Goal: Find contact information: Find contact information

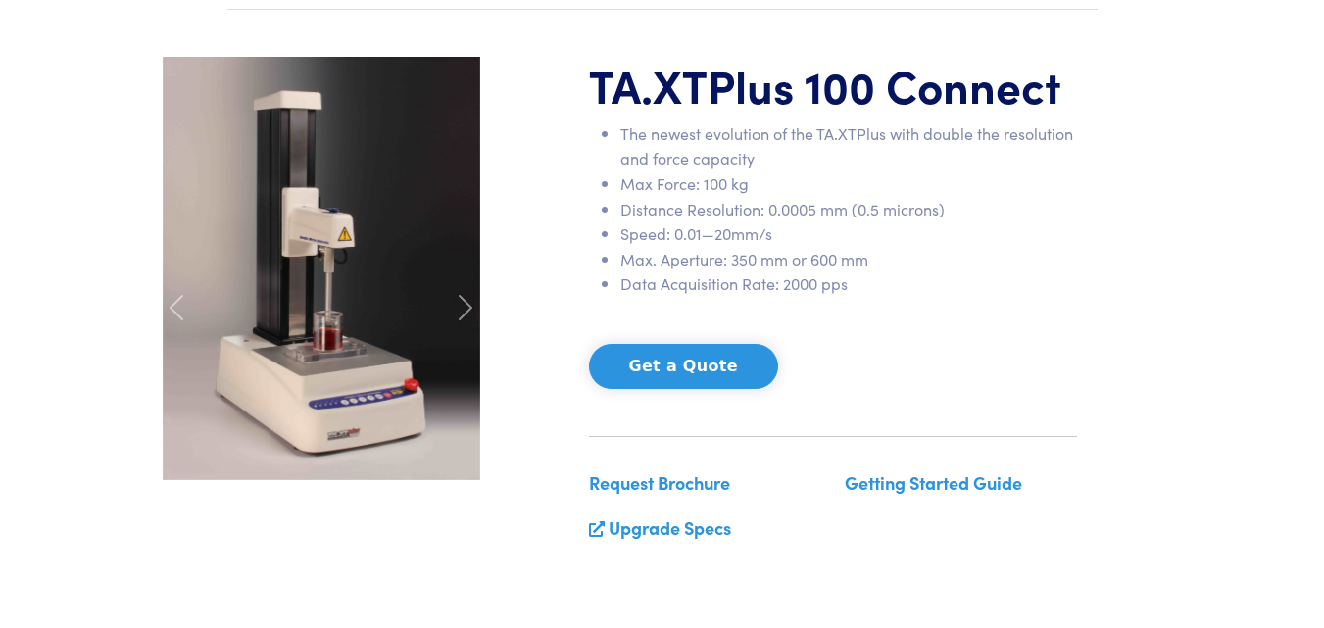
scroll to position [98, 0]
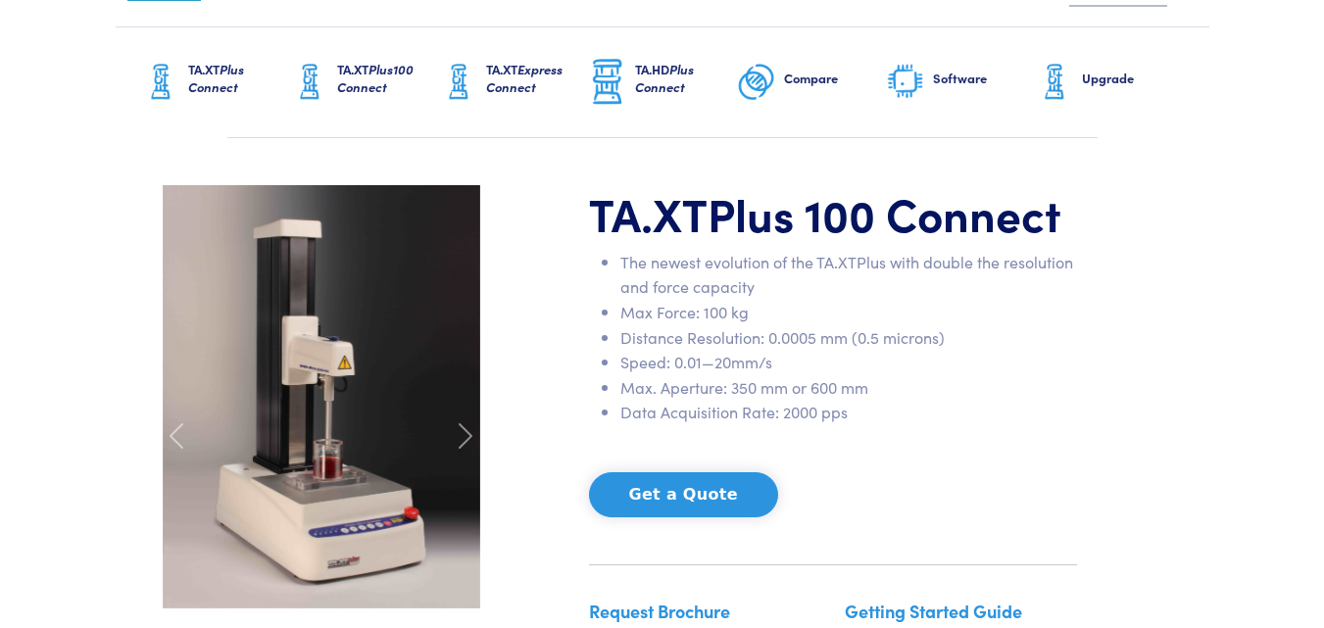
click at [321, 413] on img at bounding box center [321, 396] width 317 height 423
click at [466, 436] on span at bounding box center [465, 435] width 31 height 31
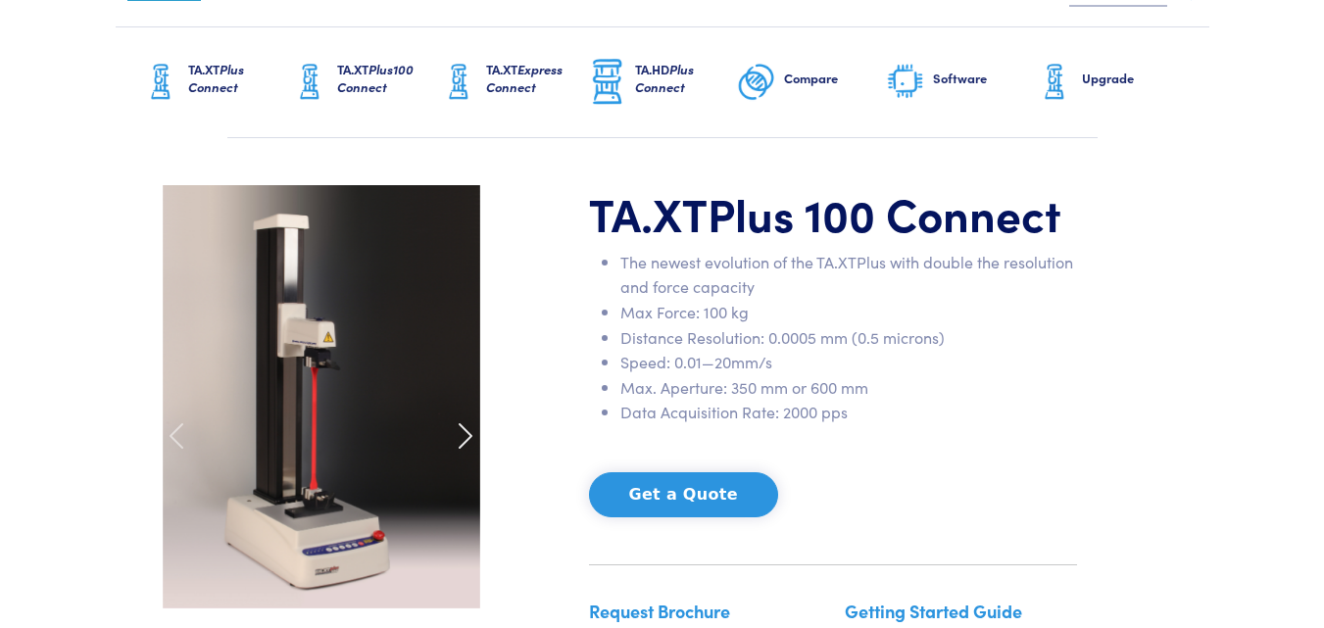
click at [467, 435] on span at bounding box center [465, 435] width 31 height 31
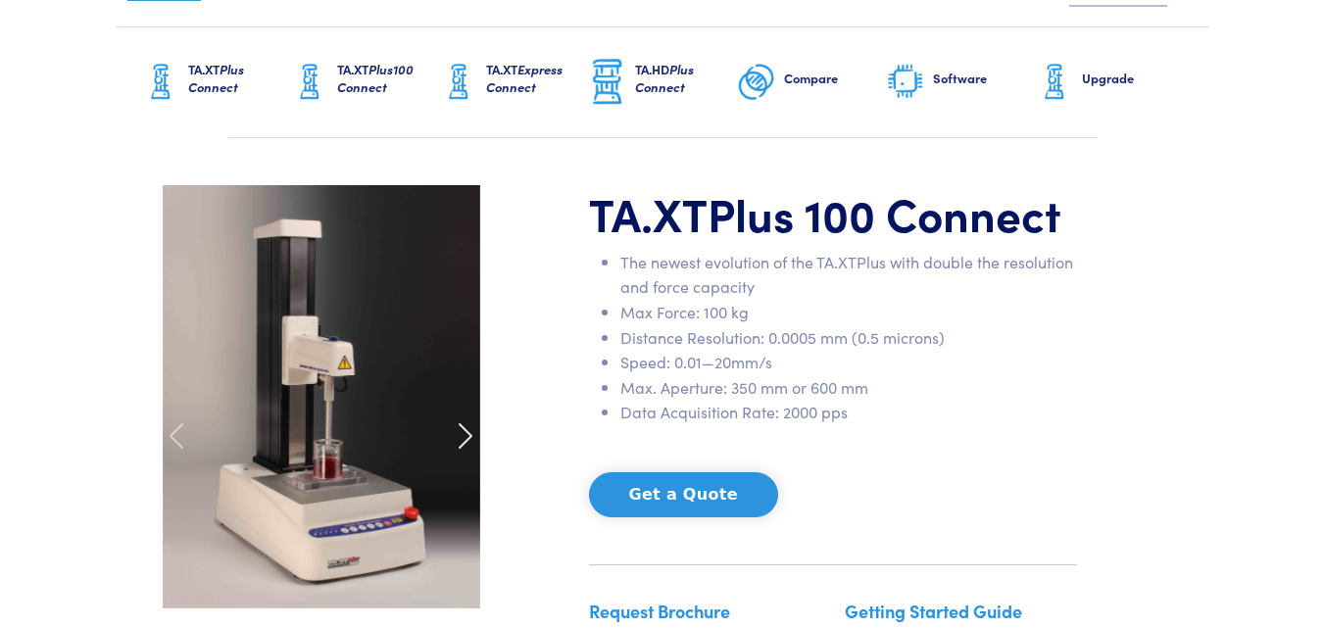
click at [467, 435] on span at bounding box center [465, 435] width 31 height 31
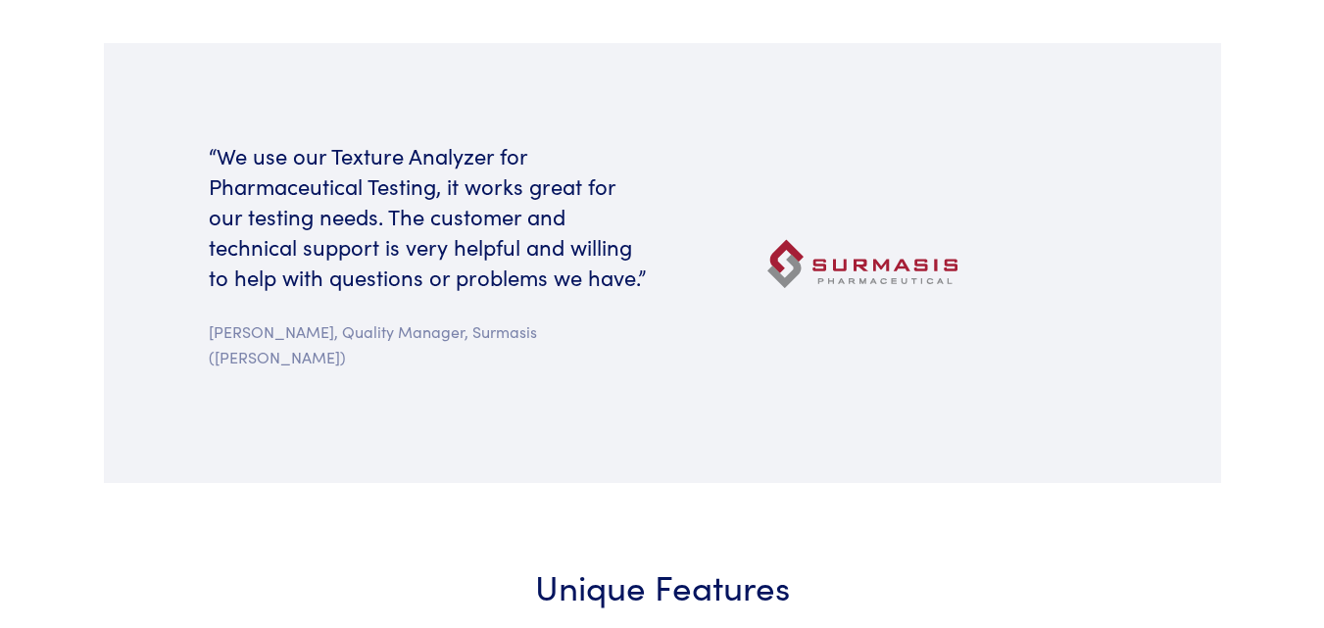
scroll to position [1959, 0]
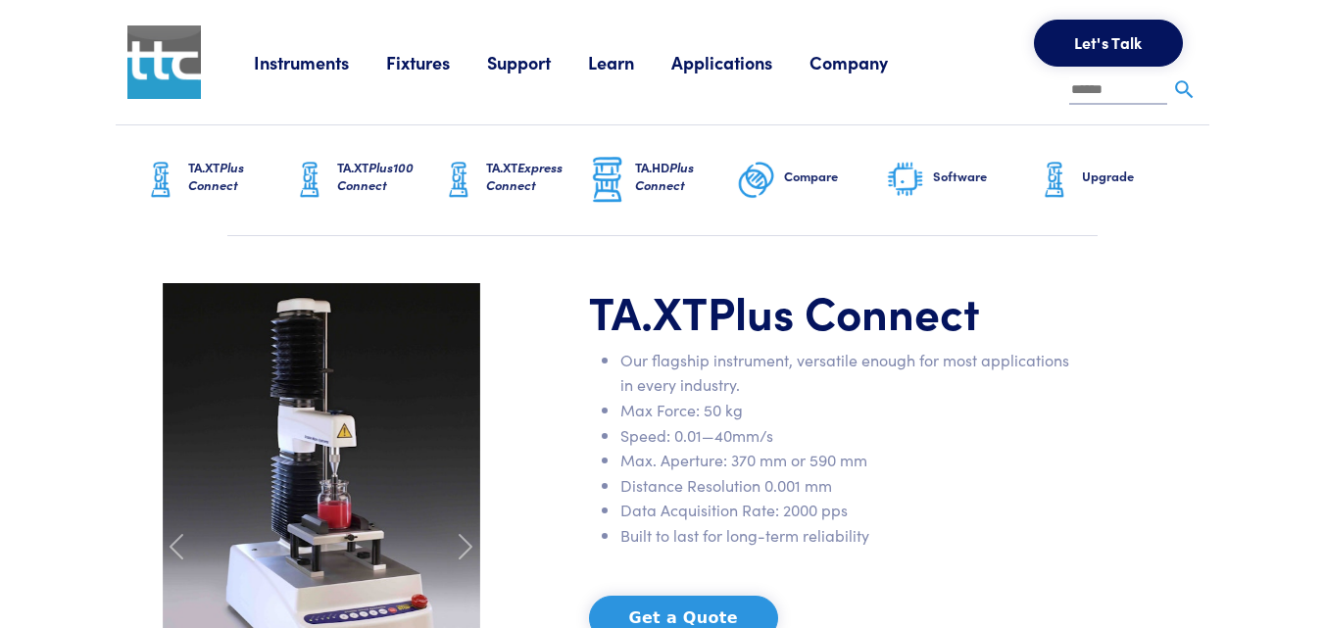
click at [869, 66] on link "Company" at bounding box center [867, 62] width 116 height 24
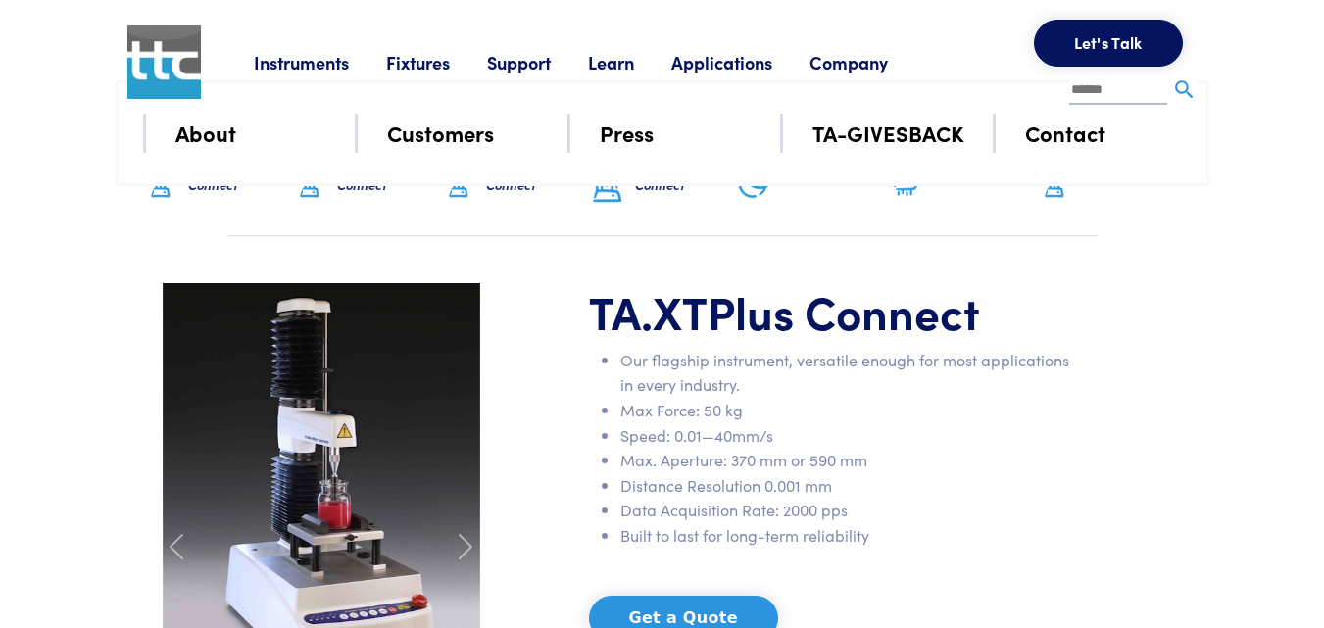
click at [1060, 146] on link "Contact" at bounding box center [1065, 133] width 80 height 34
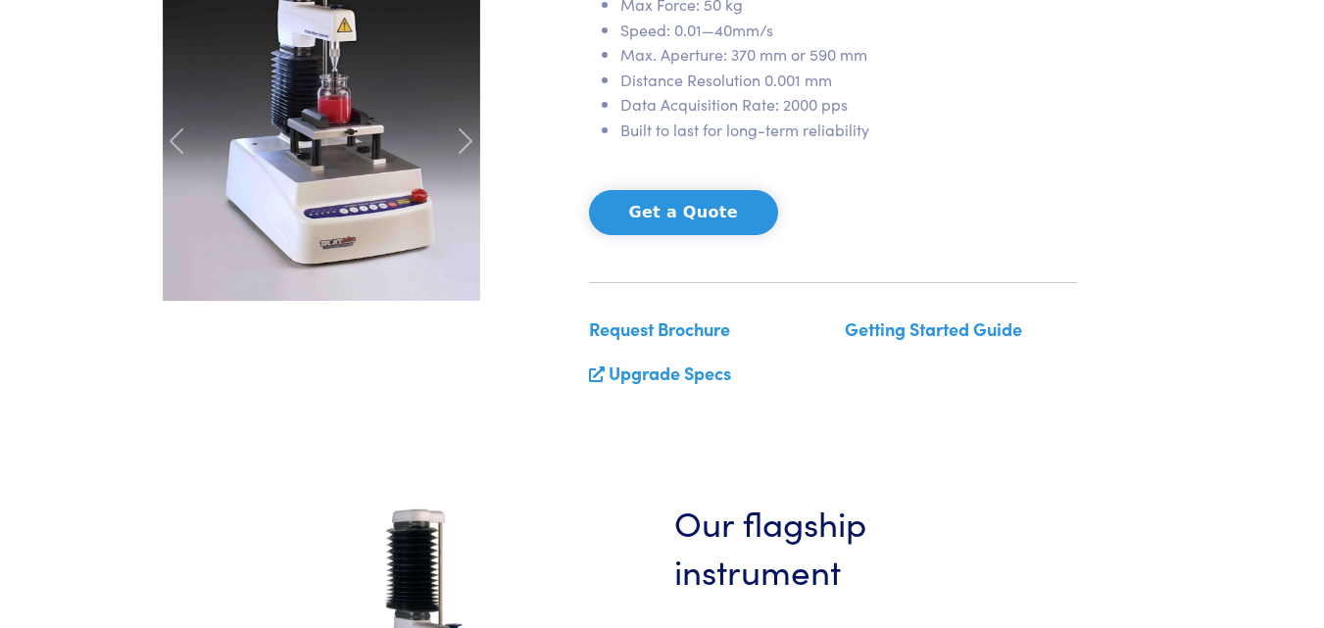
scroll to position [588, 0]
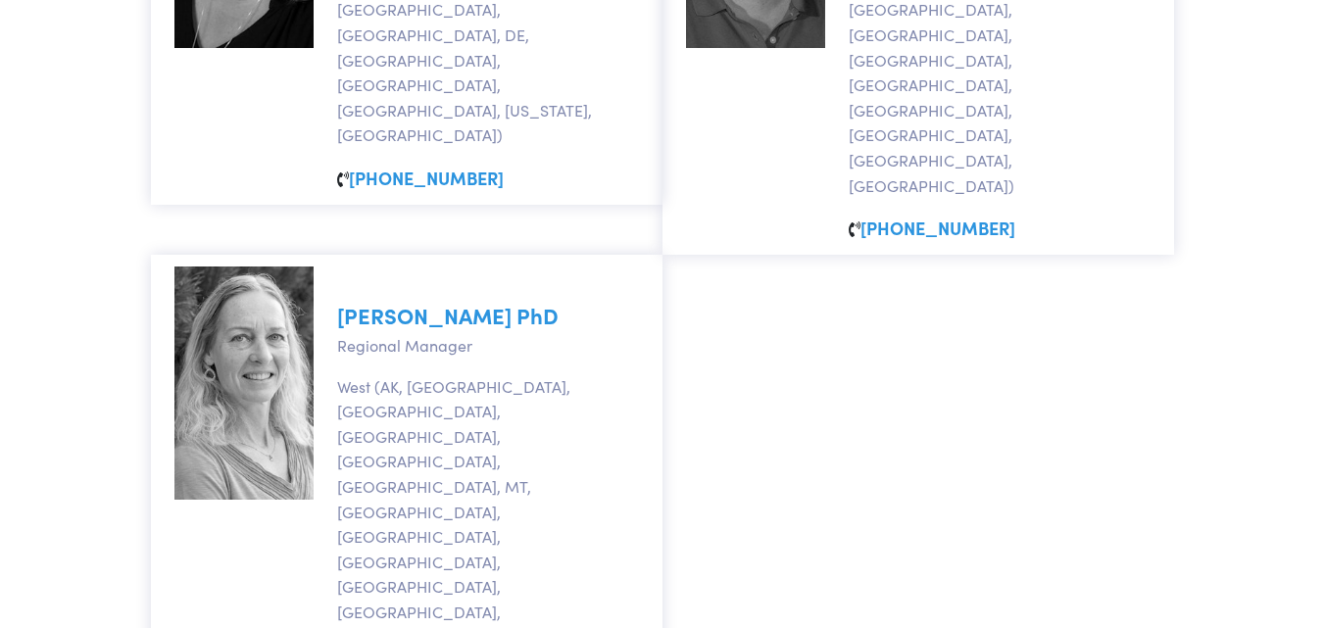
scroll to position [2264, 0]
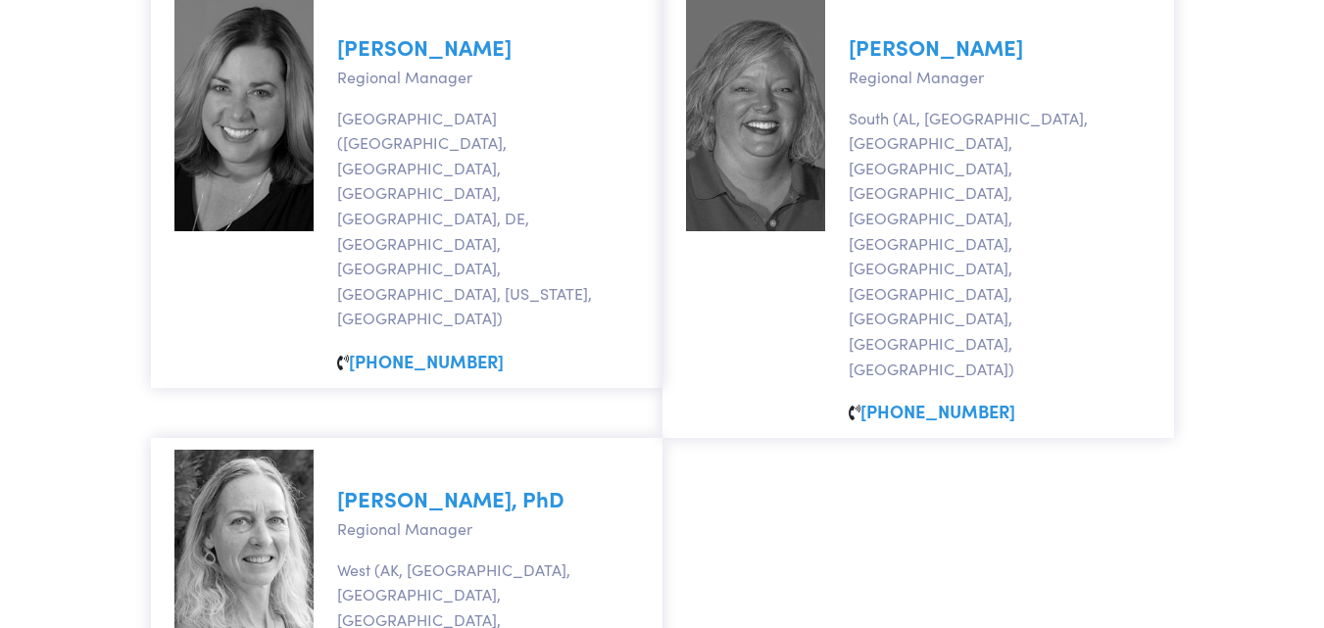
scroll to position [2264, 0]
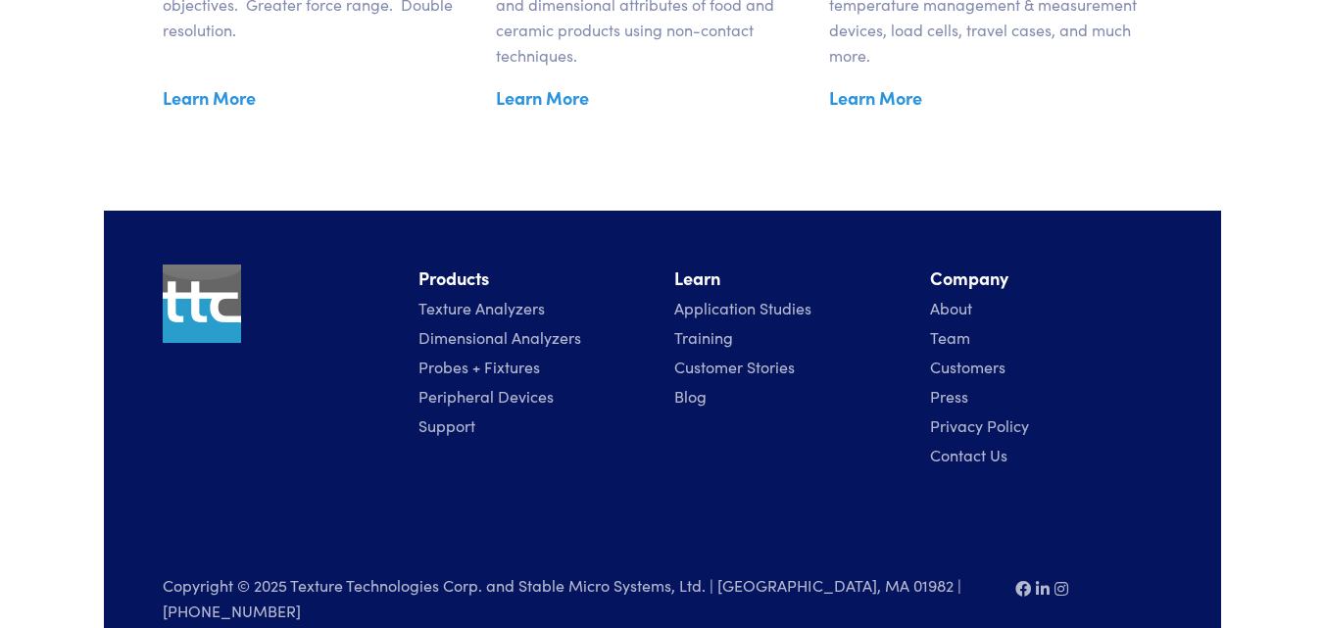
scroll to position [3702, 0]
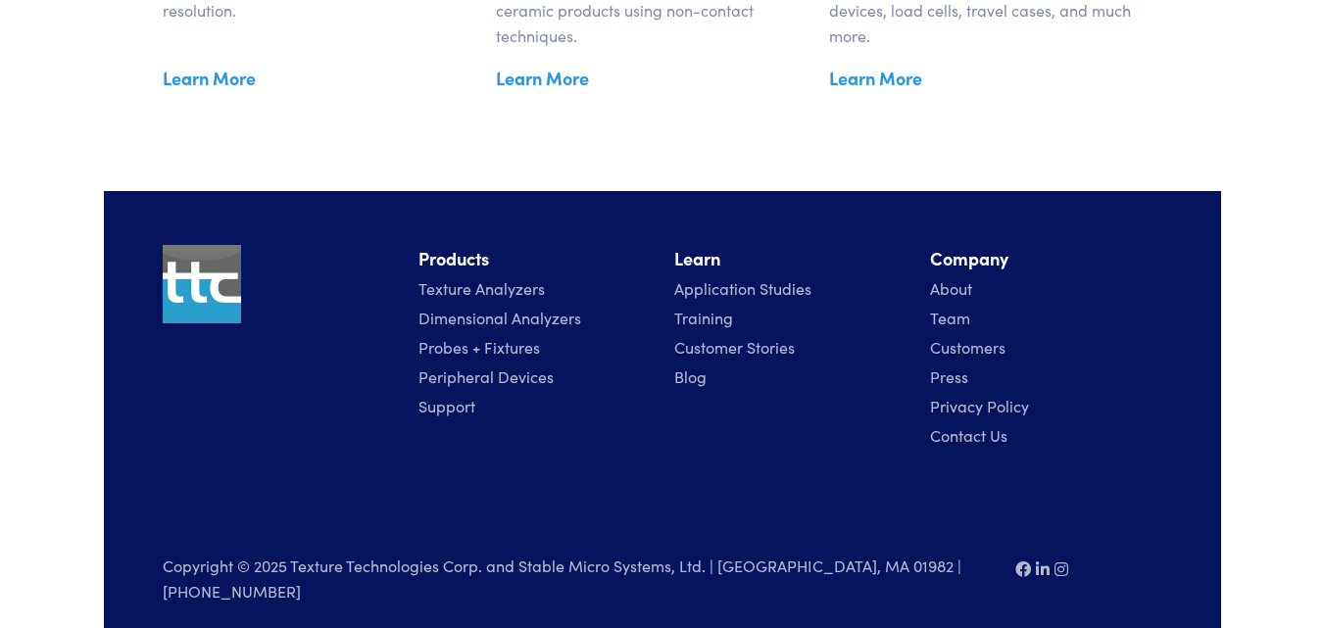
click at [957, 321] on link "Team" at bounding box center [950, 318] width 40 height 22
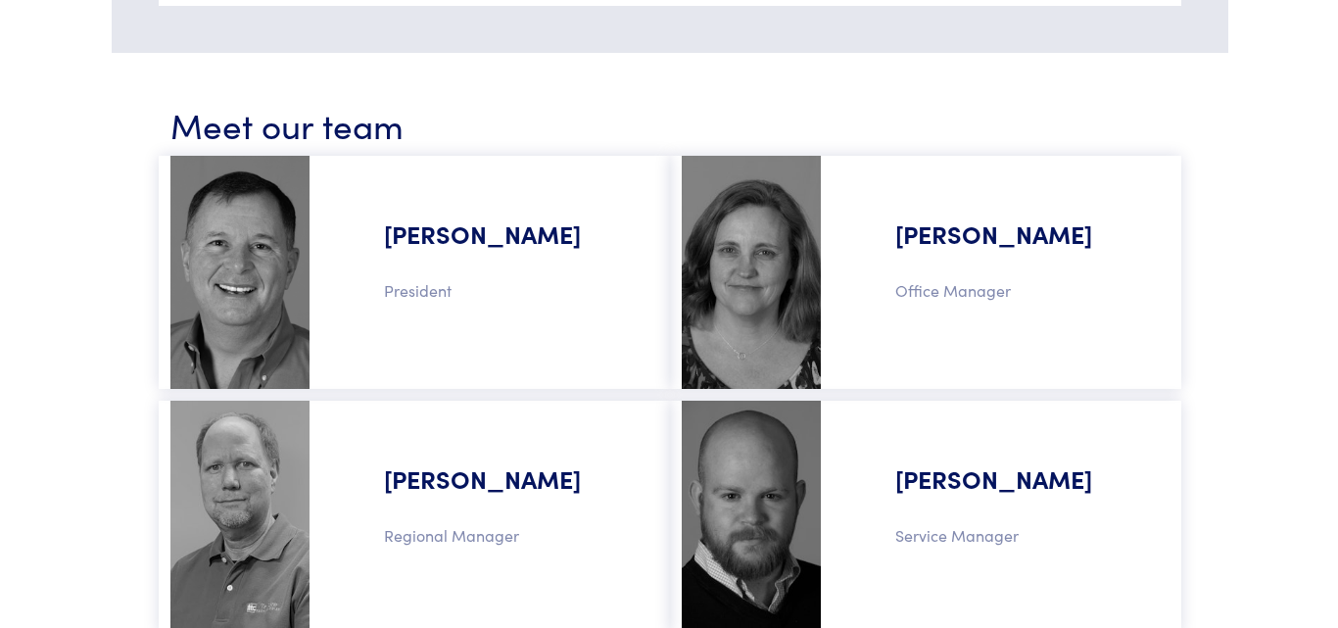
scroll to position [561, 0]
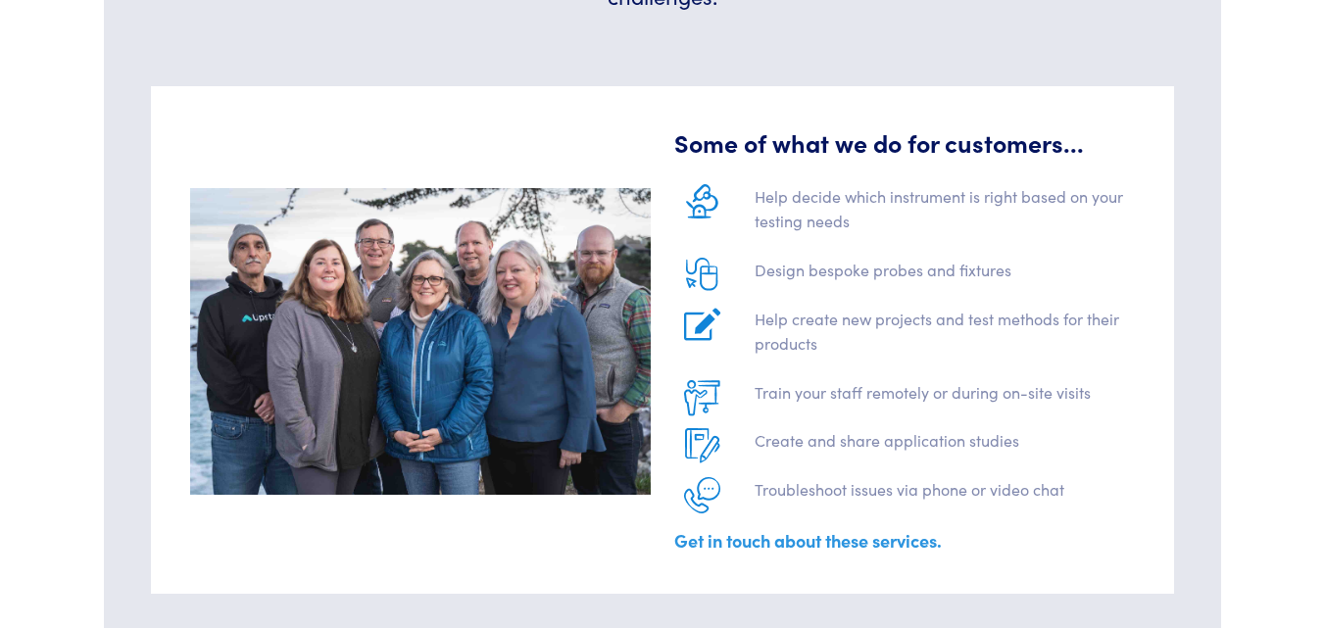
click at [865, 534] on link "Get in touch about these services." at bounding box center [807, 540] width 267 height 24
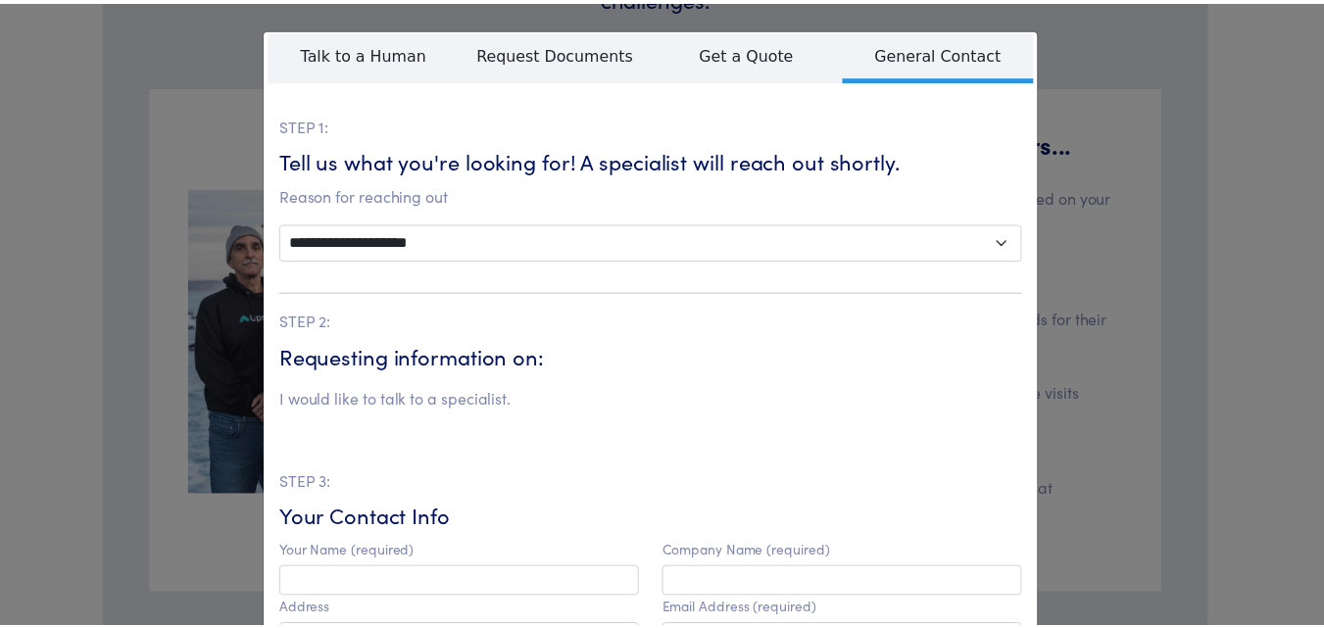
scroll to position [588, 0]
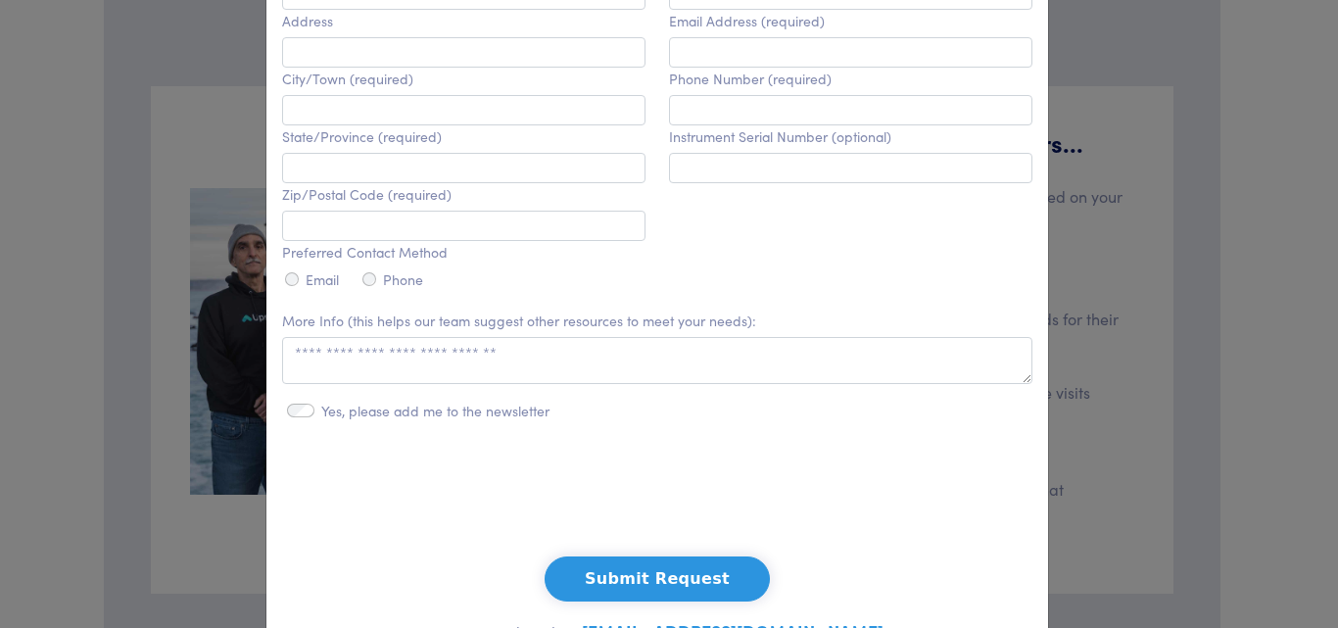
click at [1232, 187] on div "**********" at bounding box center [669, 314] width 1338 height 628
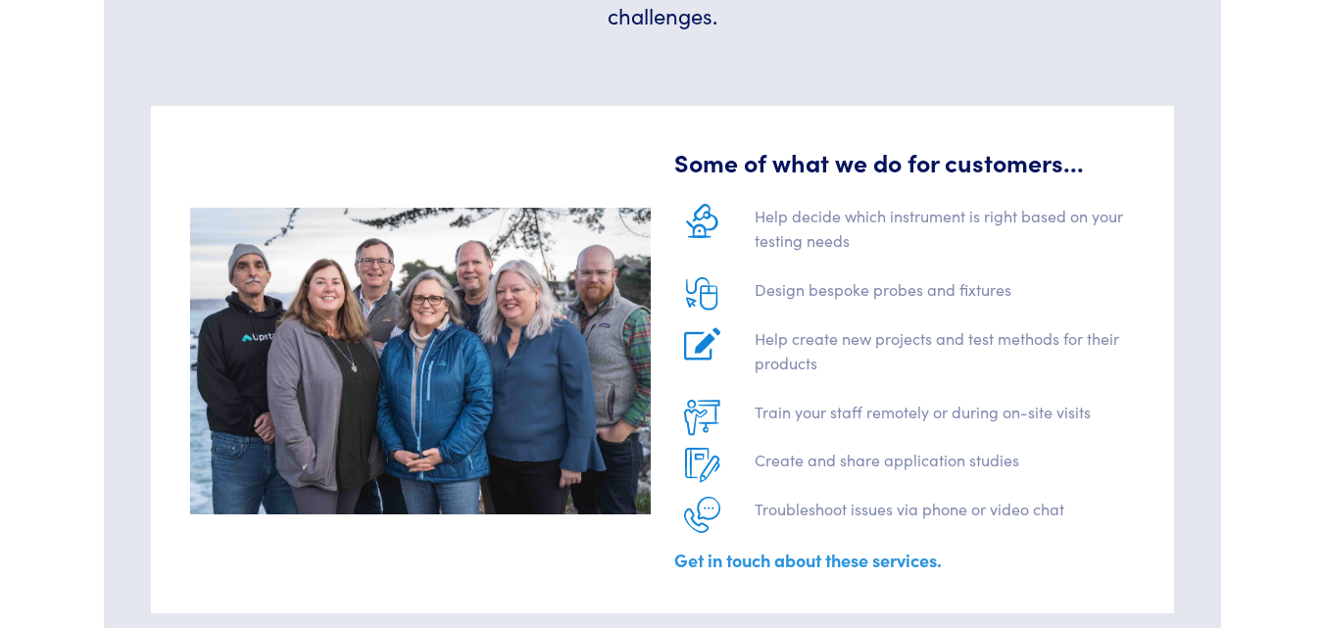
scroll to position [0, 0]
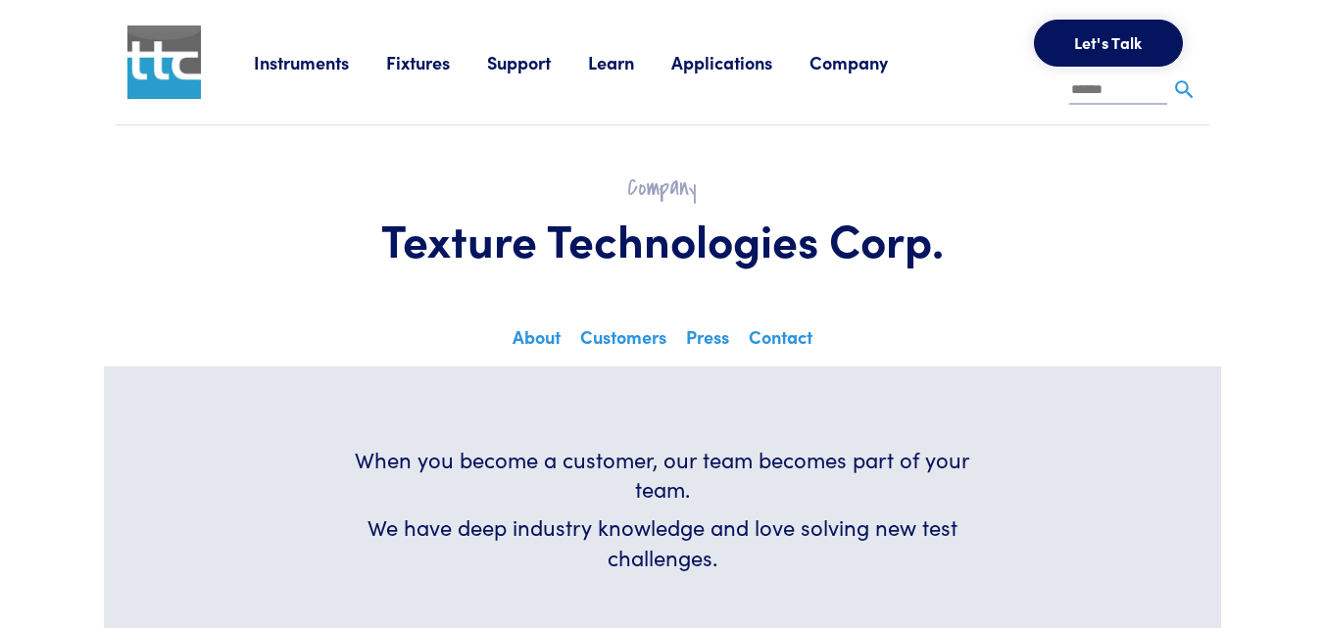
click at [505, 62] on link "Support" at bounding box center [537, 62] width 101 height 24
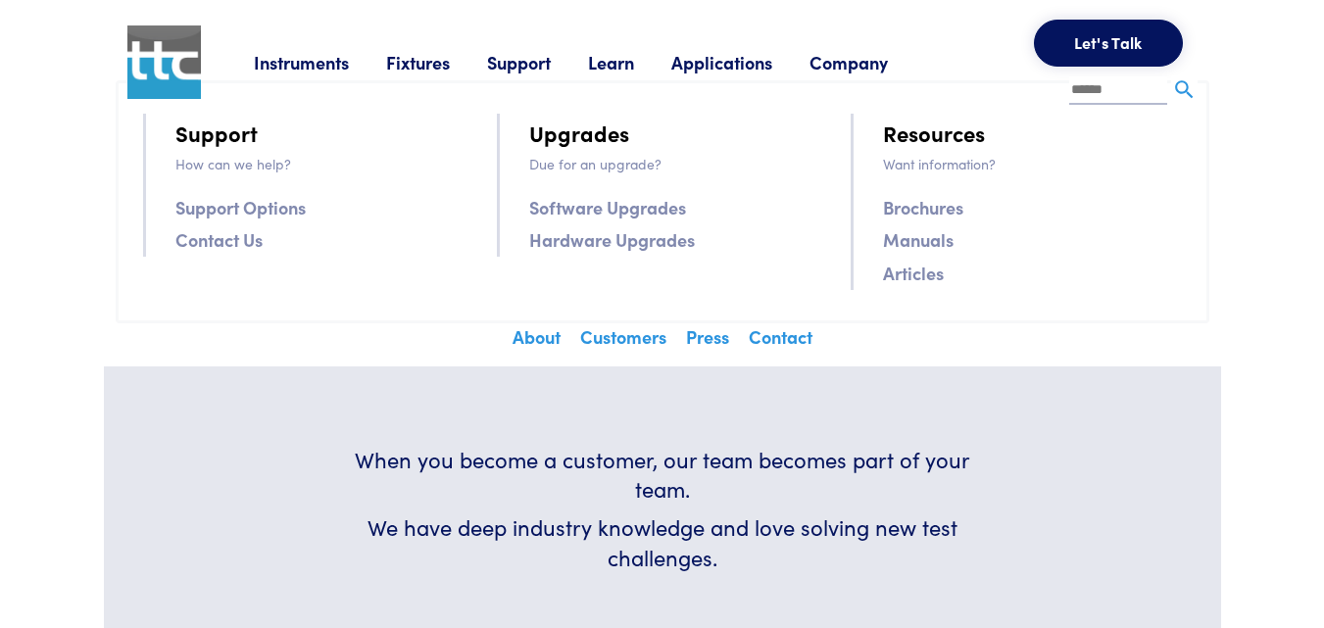
click at [240, 238] on link "Contact Us" at bounding box center [218, 239] width 87 height 28
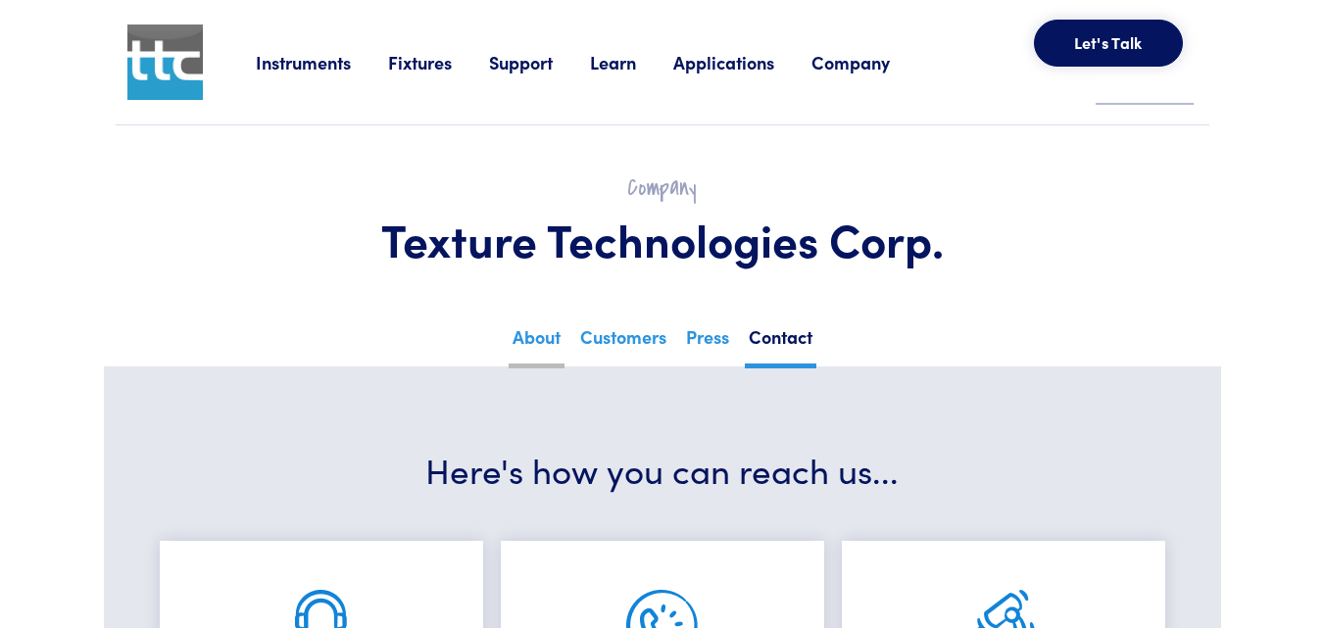
click at [531, 340] on link "About" at bounding box center [536, 344] width 56 height 48
